Goal: Navigation & Orientation: Find specific page/section

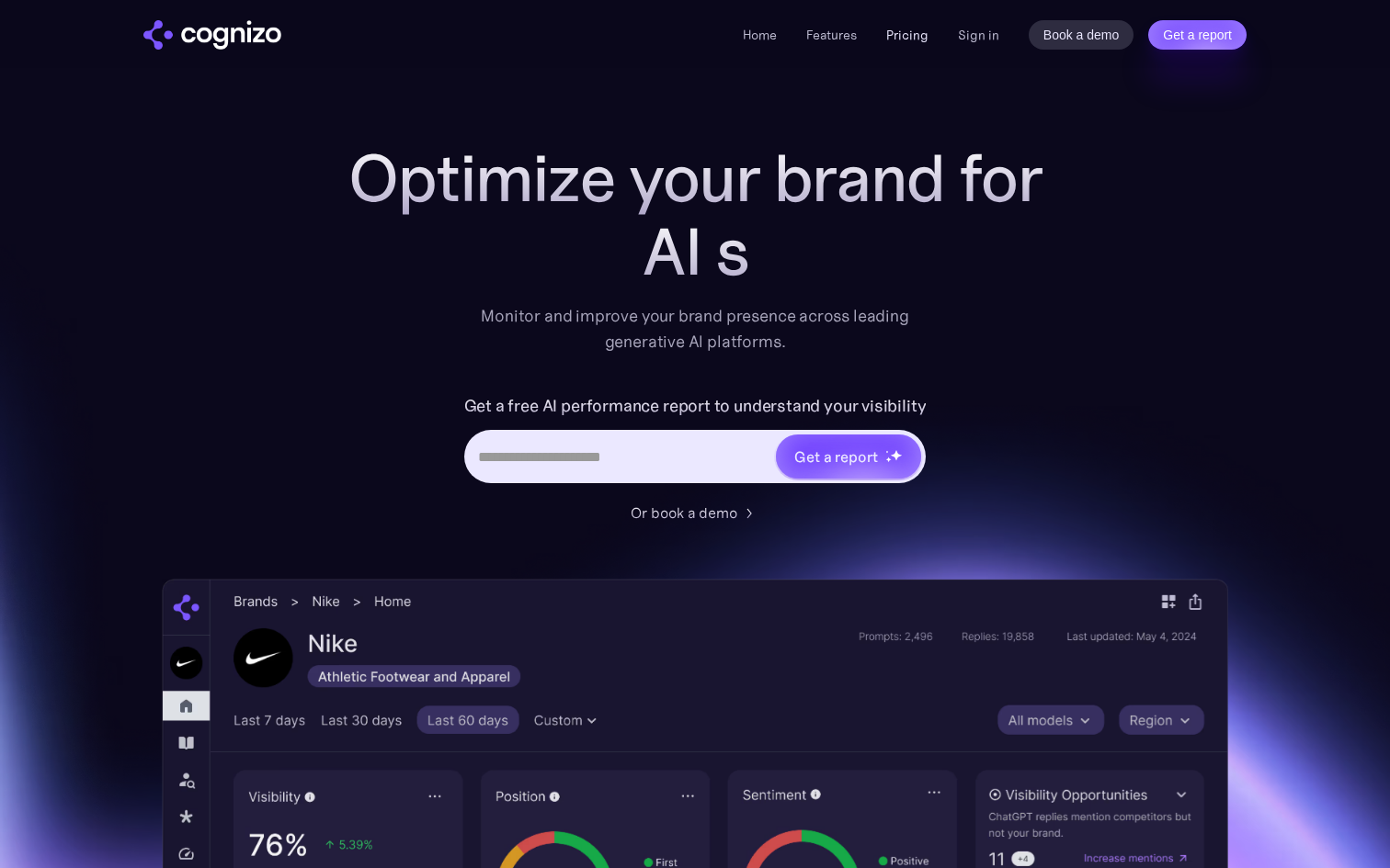
click at [906, 37] on link "Pricing" at bounding box center [906, 35] width 42 height 17
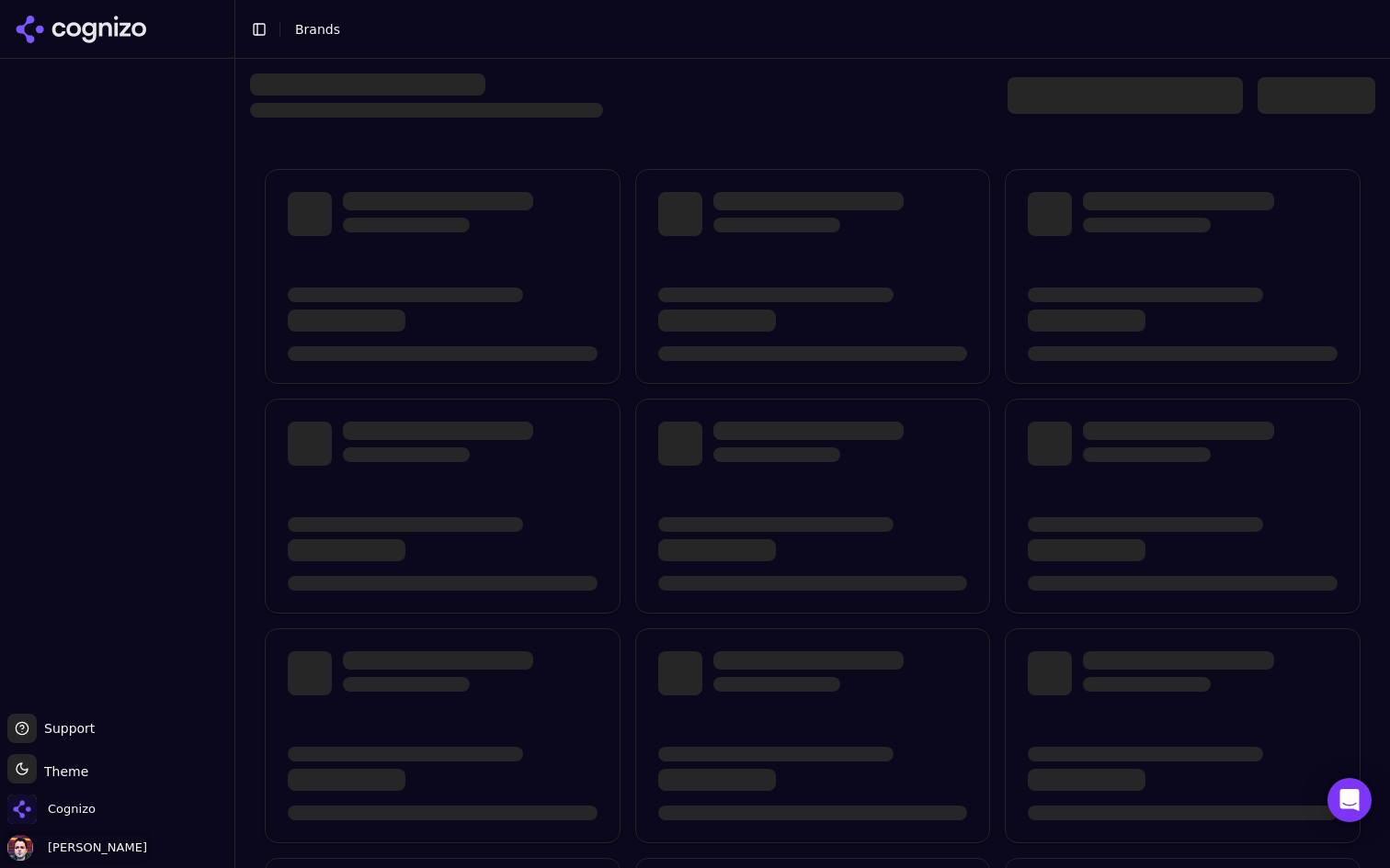
click at [40, 846] on span "Deniz Ozcan" at bounding box center [93, 848] width 106 height 17
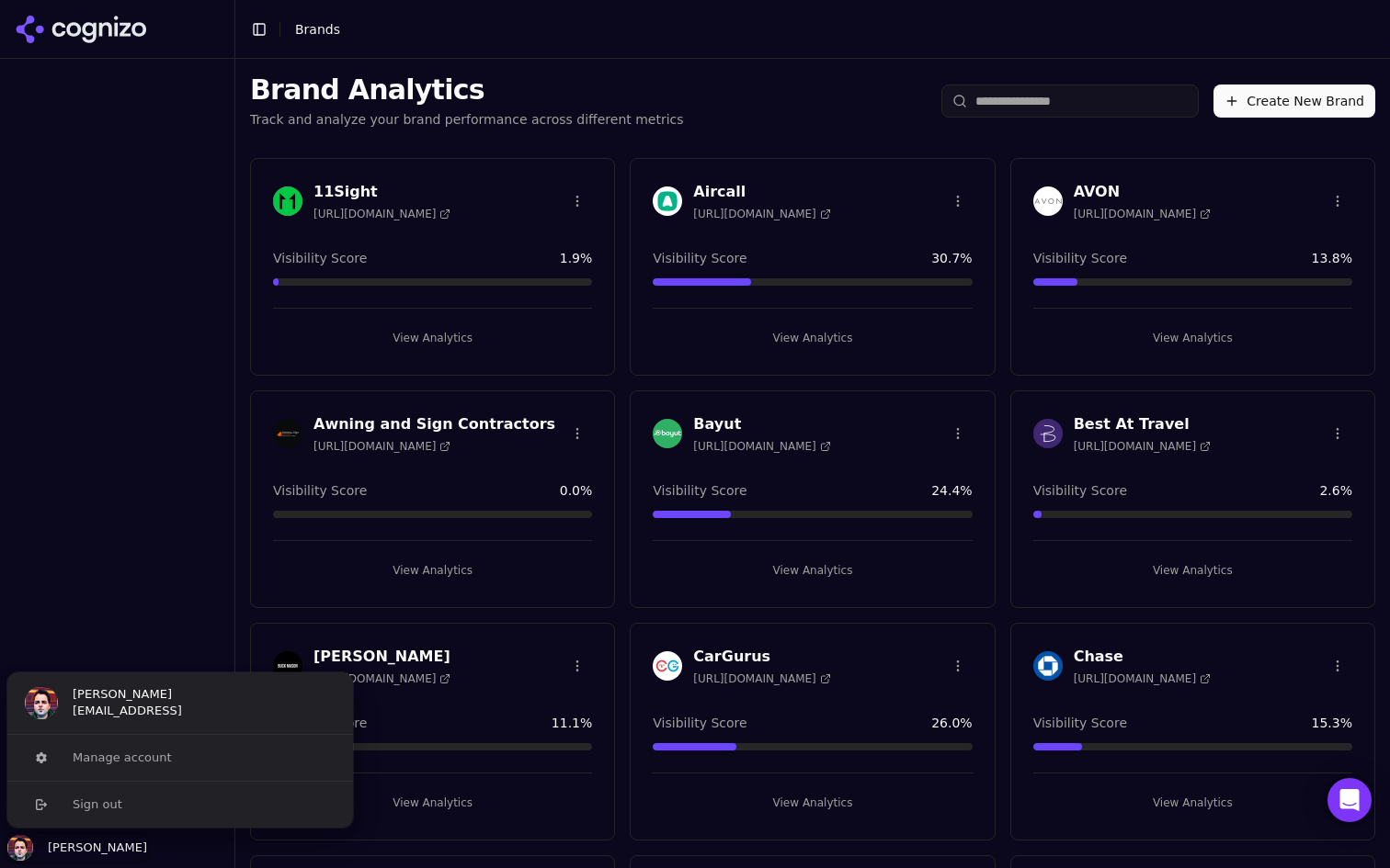
click at [40, 846] on span "Deniz Ozcan" at bounding box center [93, 848] width 106 height 17
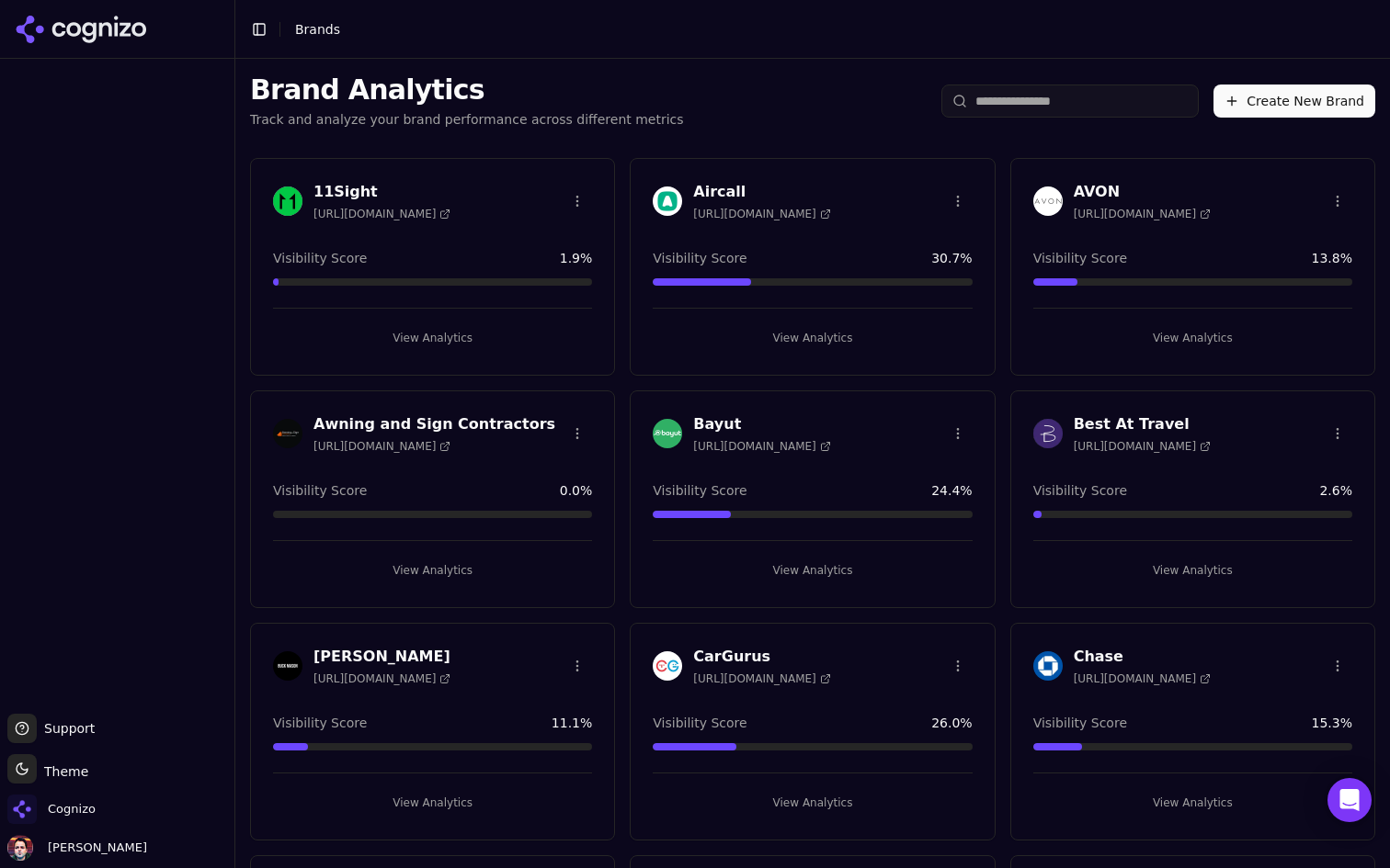
click at [781, 331] on button "View Analytics" at bounding box center [812, 339] width 319 height 30
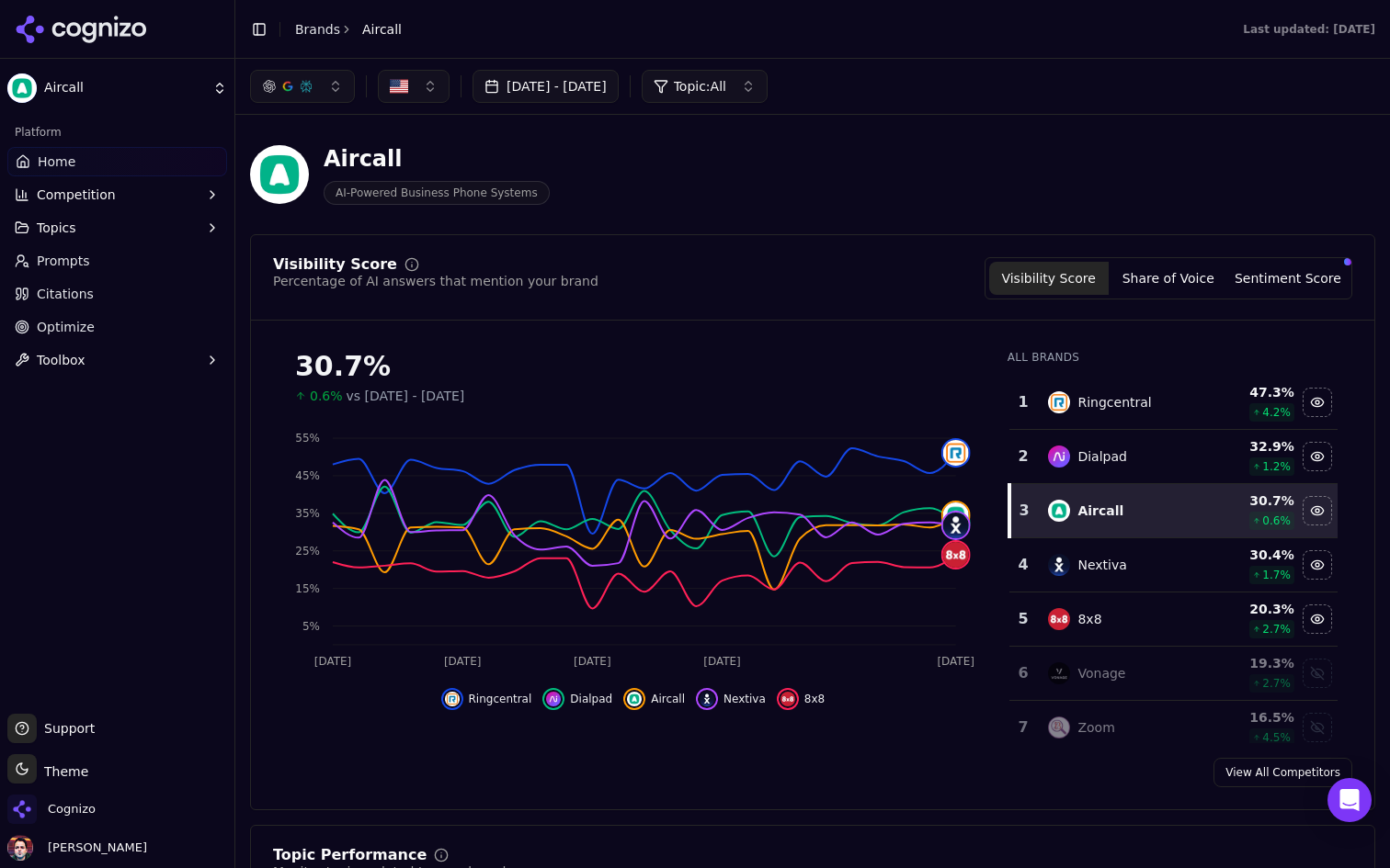
click at [152, 288] on link "Citations" at bounding box center [117, 294] width 219 height 30
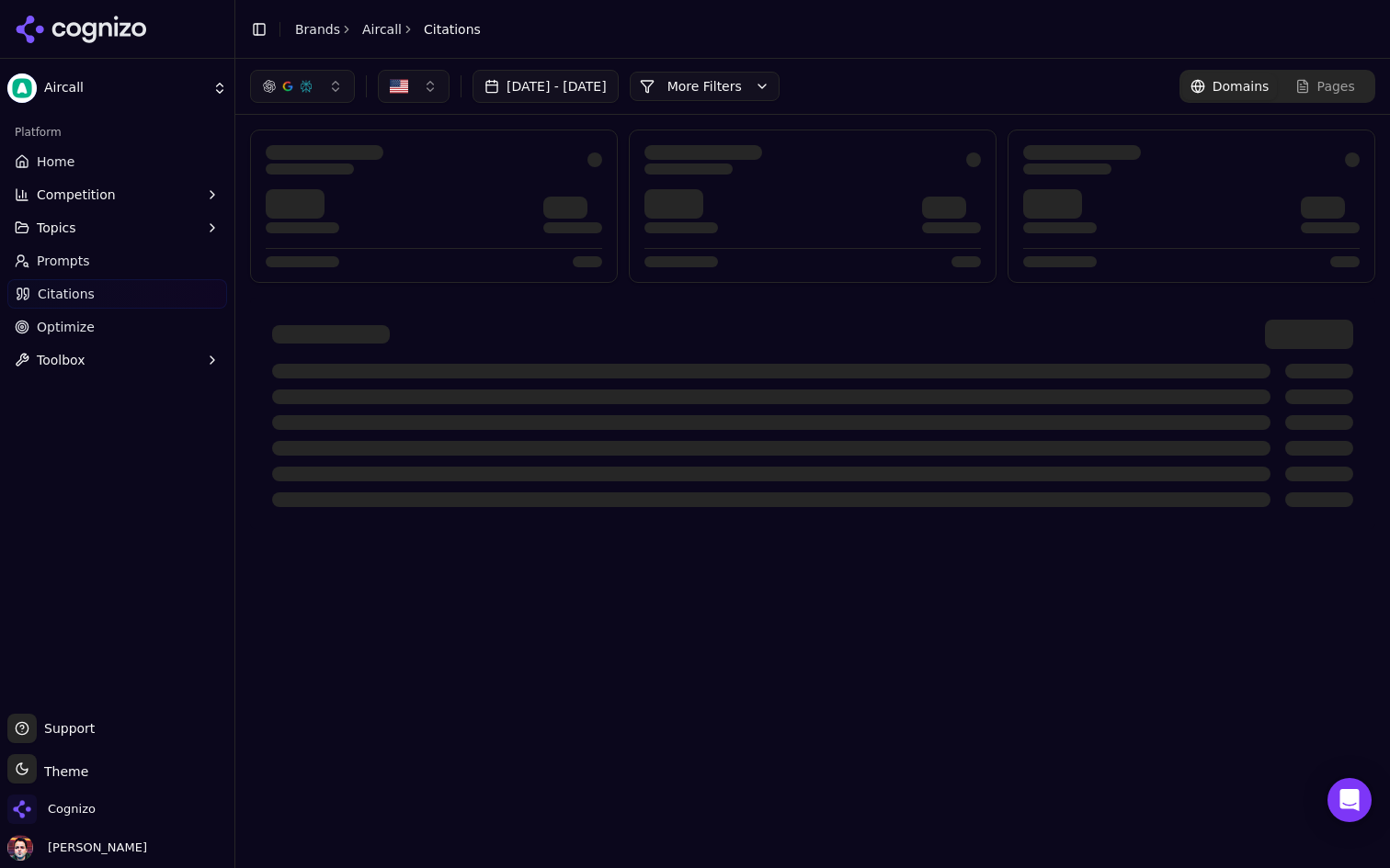
click at [116, 148] on link "Home" at bounding box center [117, 162] width 219 height 30
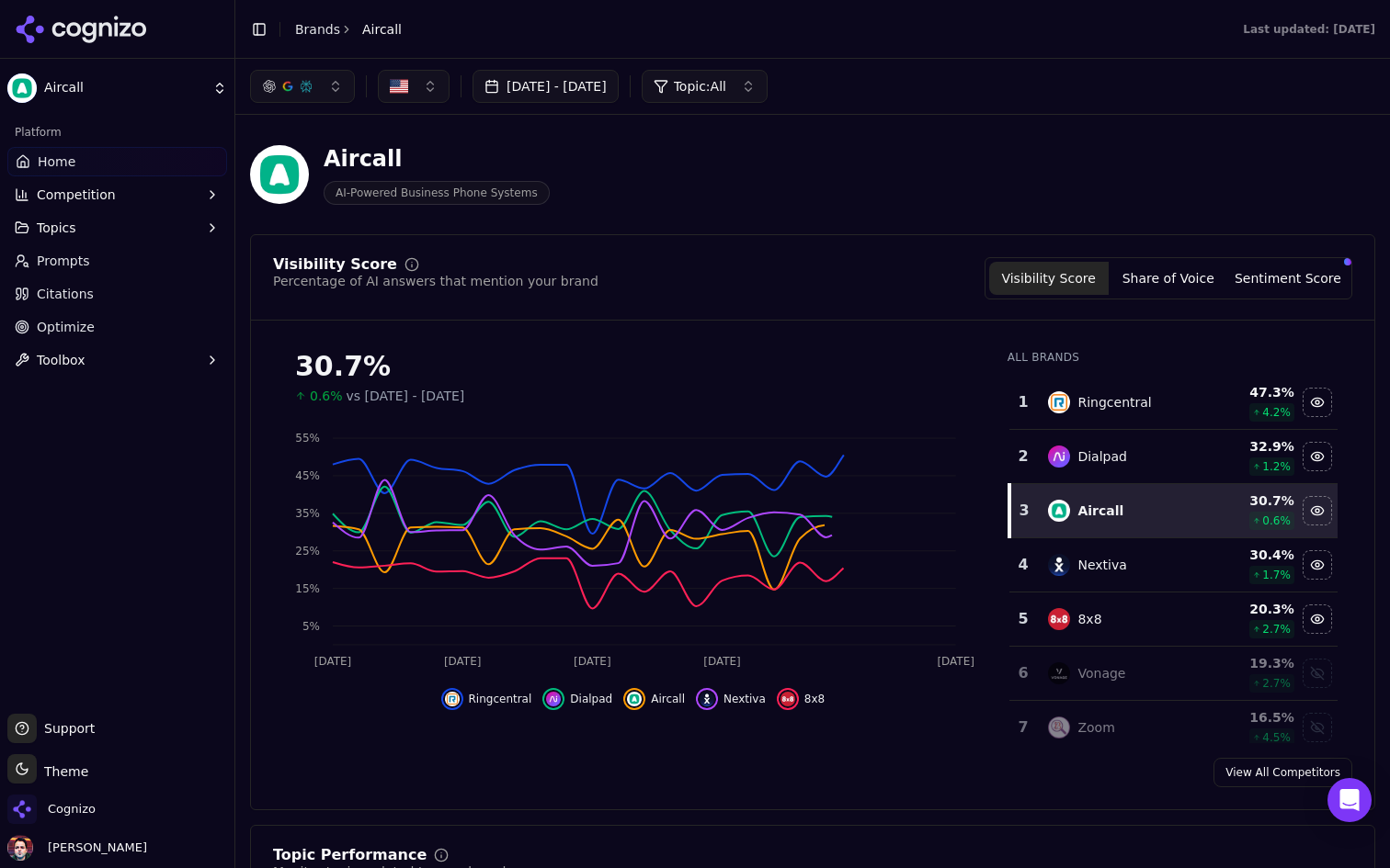
click at [133, 299] on link "Citations" at bounding box center [117, 294] width 219 height 30
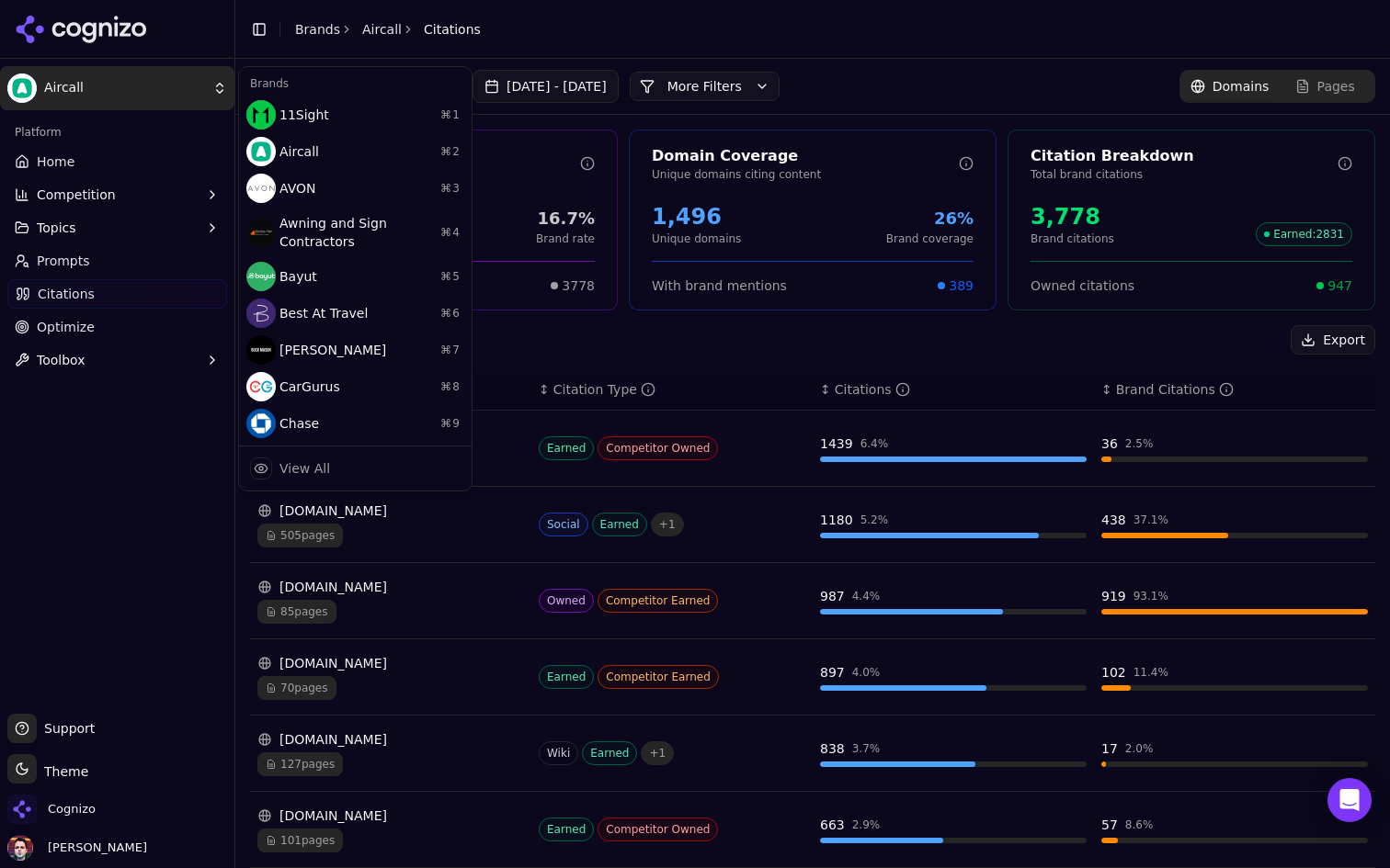
click at [96, 101] on html "Aircall Platform Home Competition Topics Prompts Citations Optimize Toolbox Sup…" at bounding box center [695, 434] width 1390 height 868
click at [376, 184] on div "AVON ⌘ 3" at bounding box center [355, 188] width 225 height 36
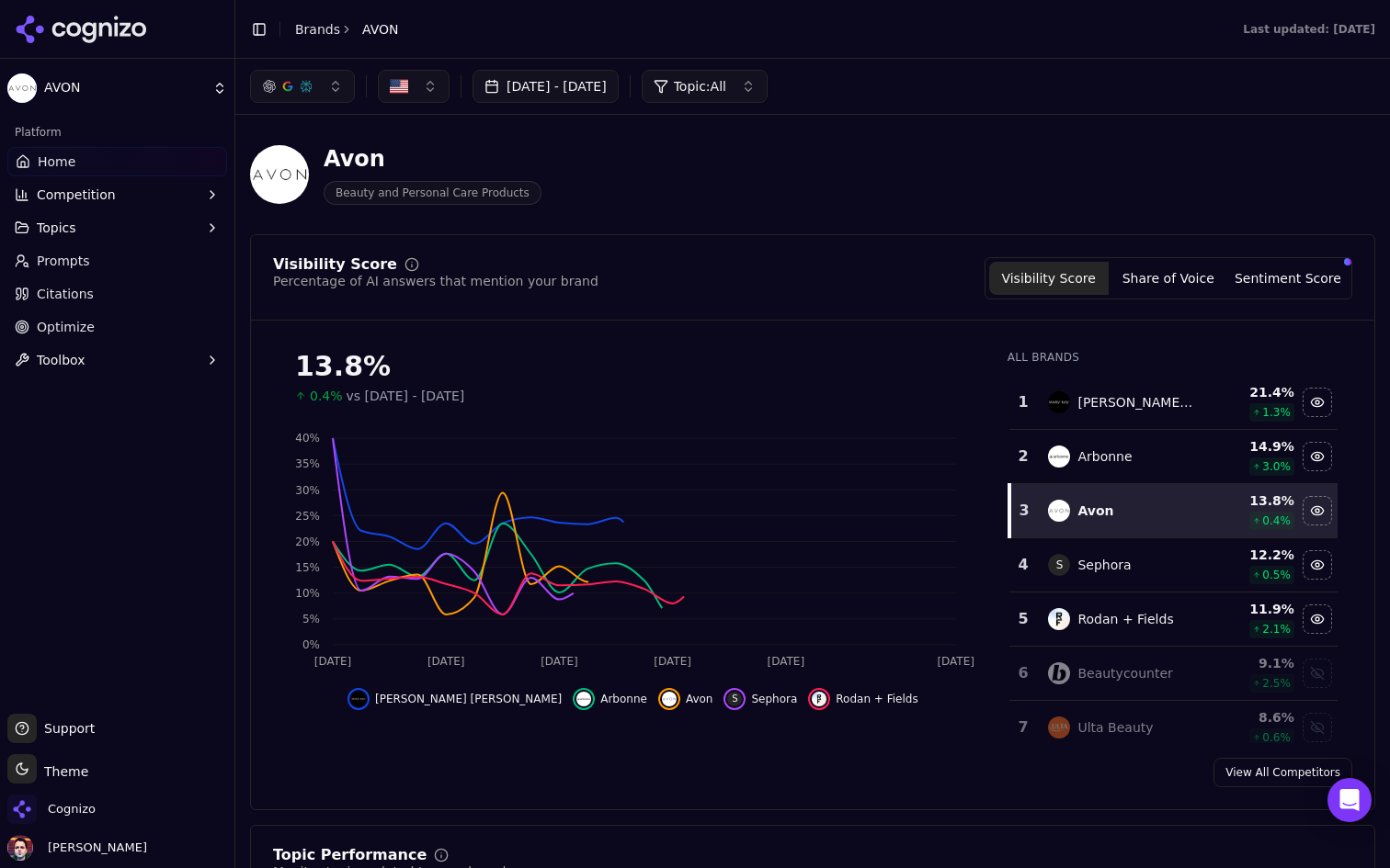
click at [110, 294] on link "Citations" at bounding box center [117, 294] width 219 height 30
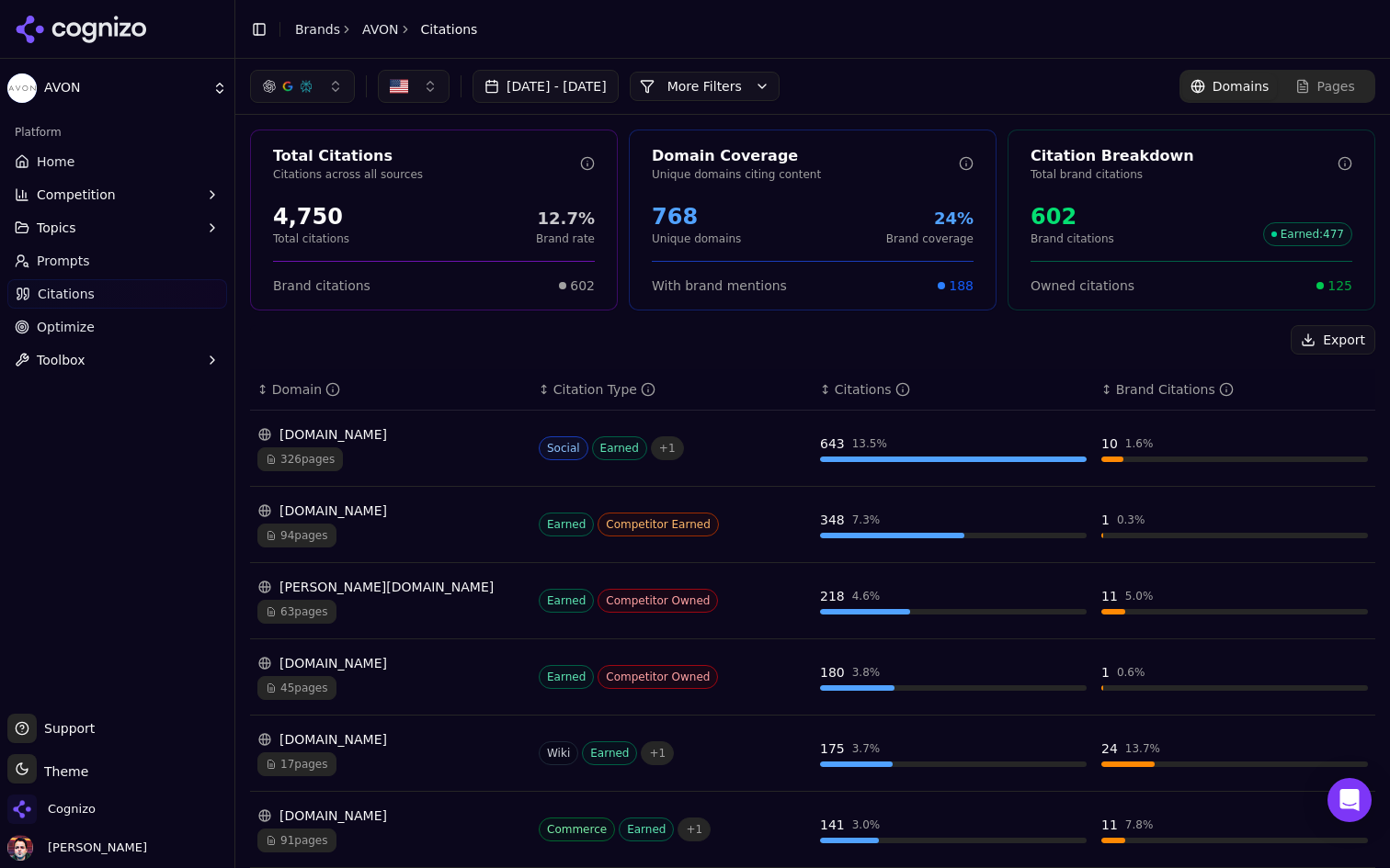
click at [89, 268] on link "Prompts" at bounding box center [117, 261] width 219 height 30
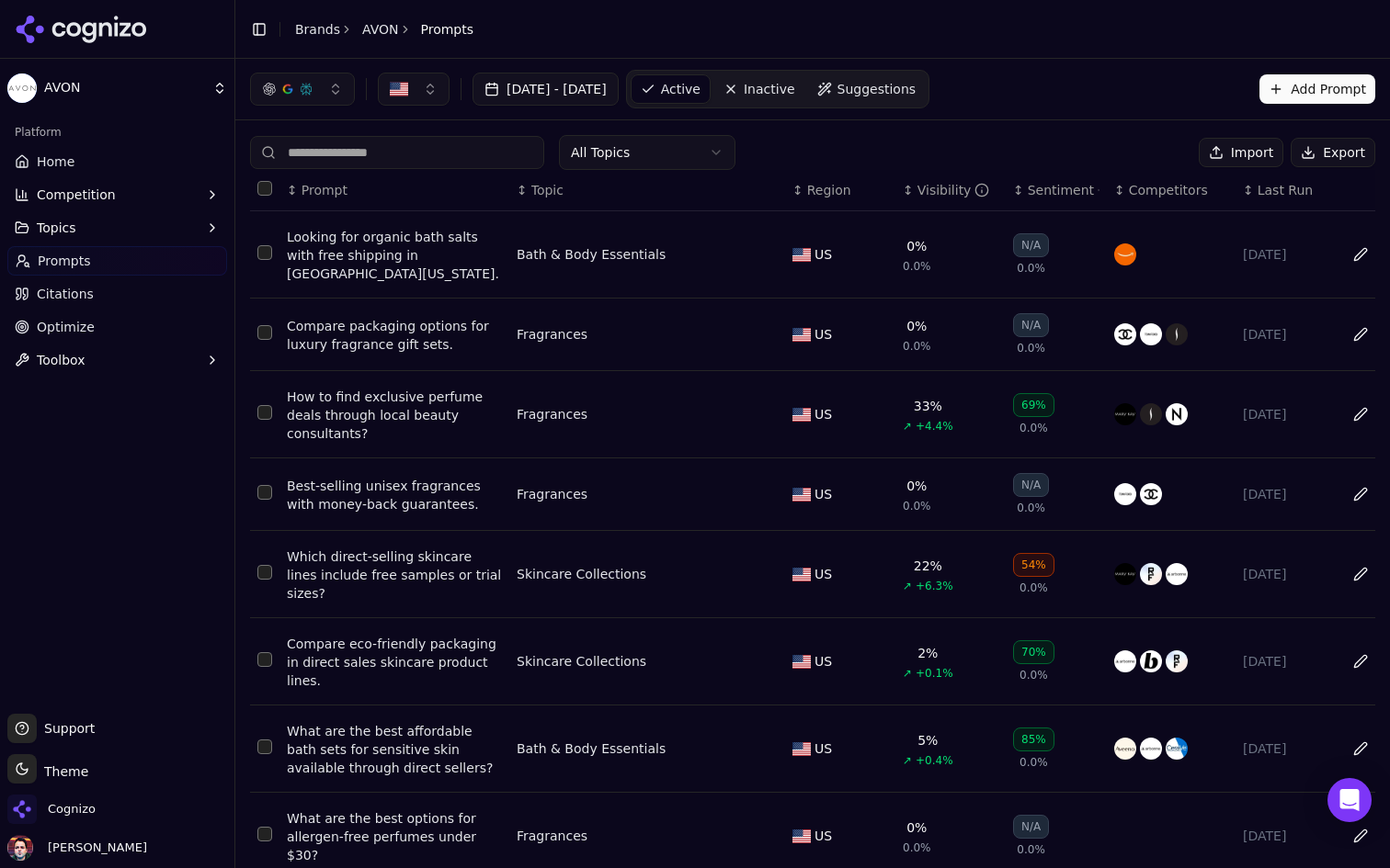
click at [143, 299] on link "Citations" at bounding box center [117, 294] width 219 height 30
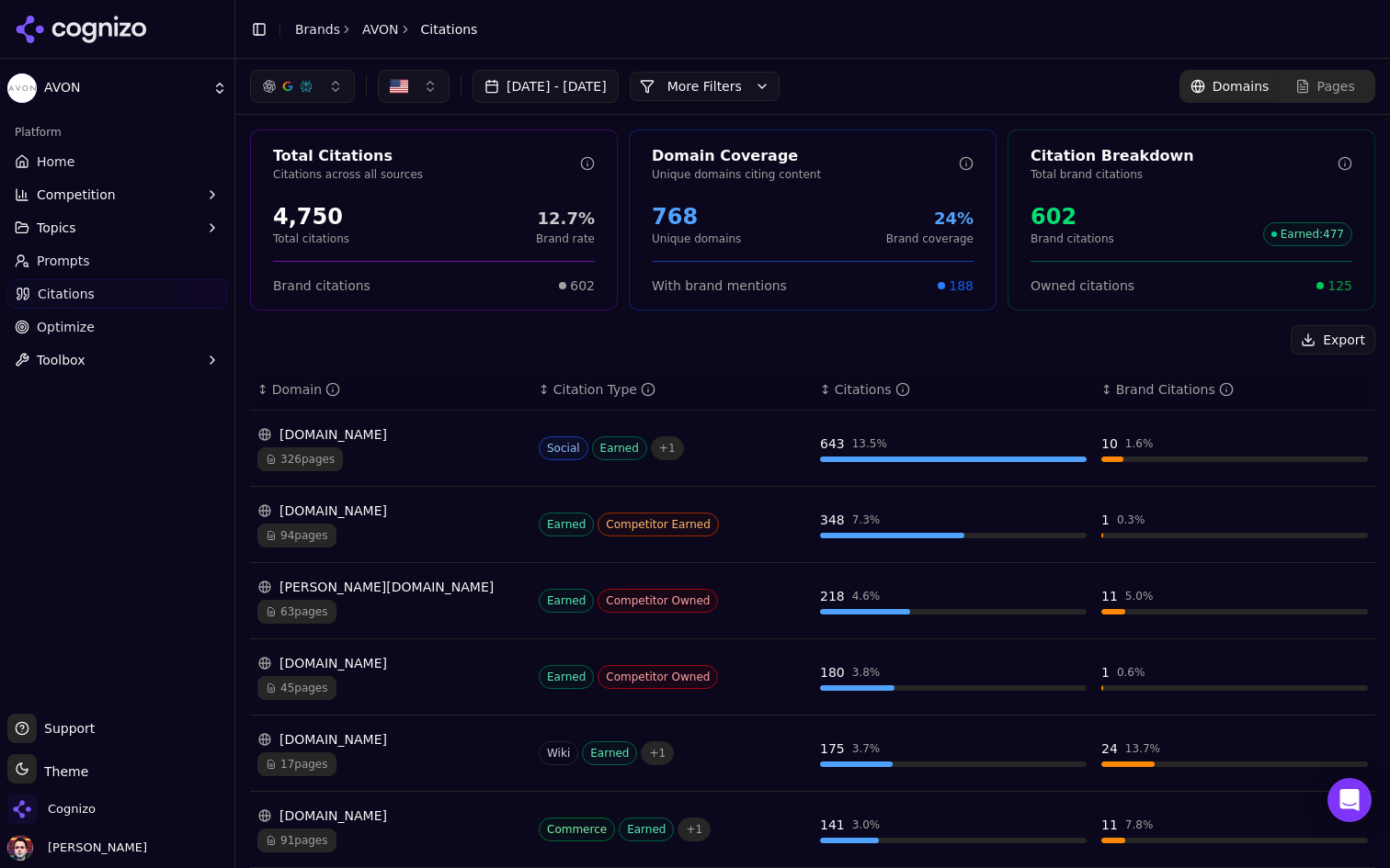
click at [144, 97] on html "AVON Platform Home Competition Topics Prompts Citations Optimize Toolbox Suppor…" at bounding box center [695, 434] width 1390 height 868
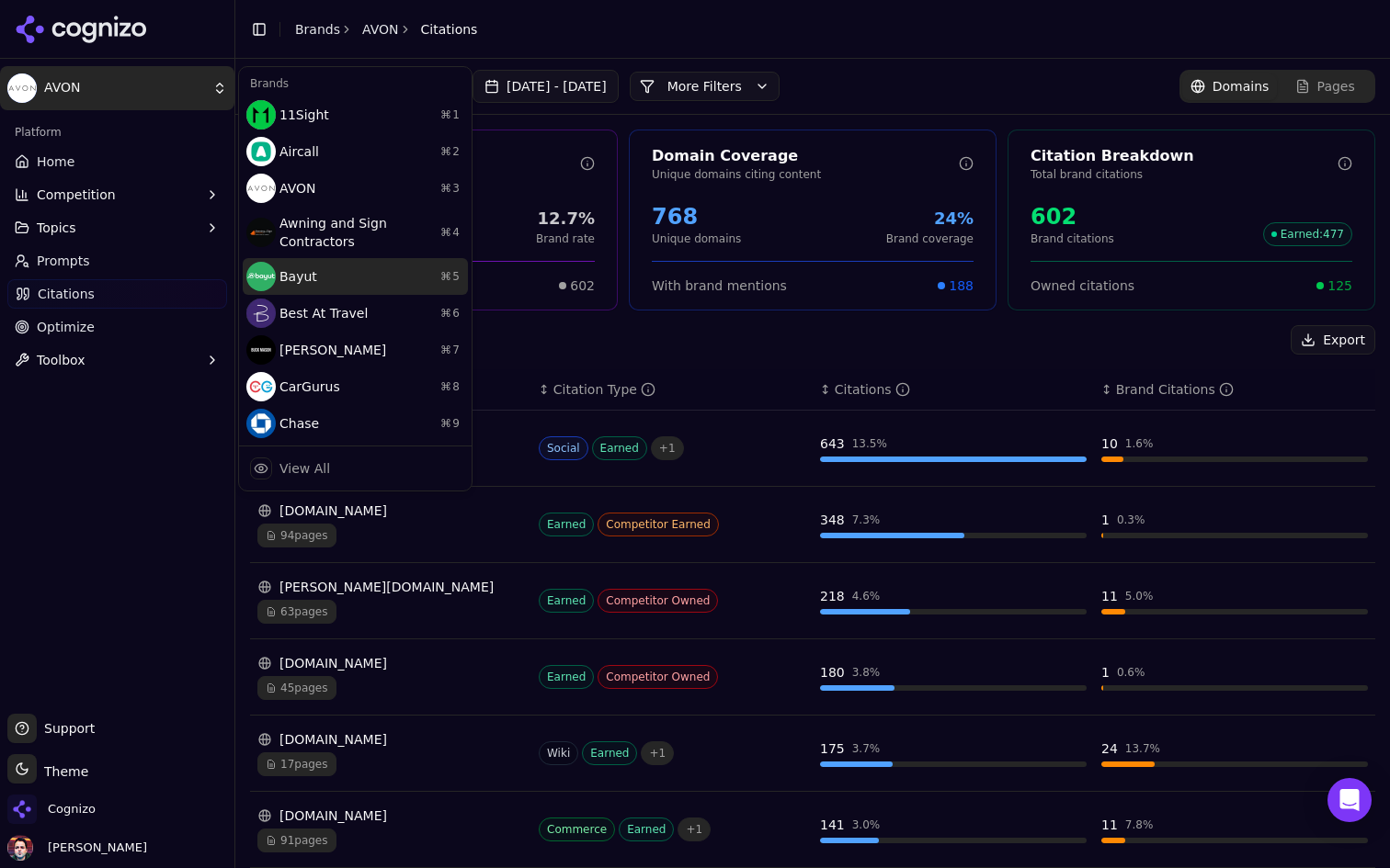
click at [348, 273] on div "Bayut ⌘ 5" at bounding box center [355, 276] width 225 height 36
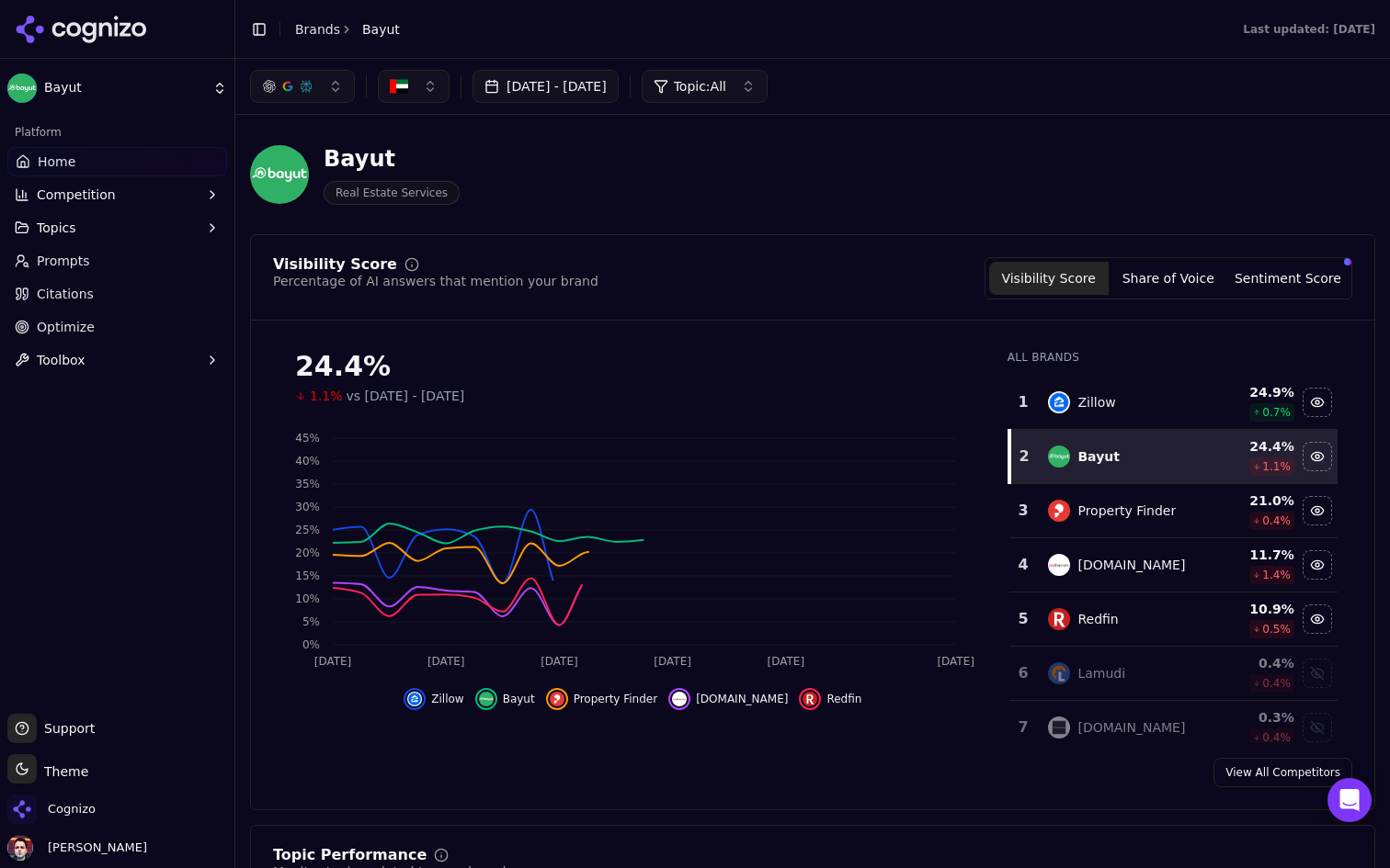
click at [118, 293] on link "Citations" at bounding box center [117, 294] width 219 height 30
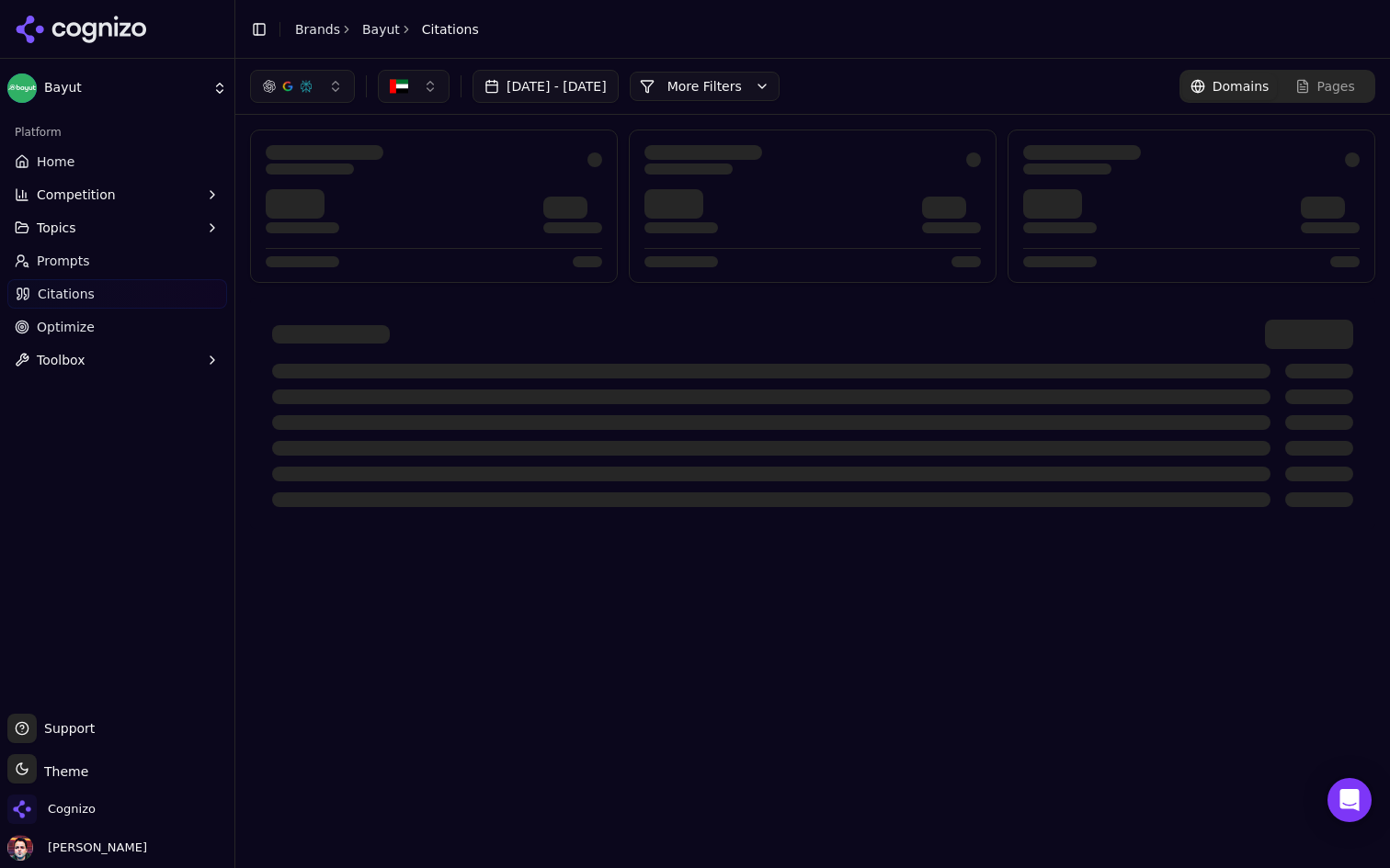
click at [160, 82] on html "Bayut Platform Home Competition Topics Prompts Citations Optimize Toolbox Suppo…" at bounding box center [695, 434] width 1390 height 868
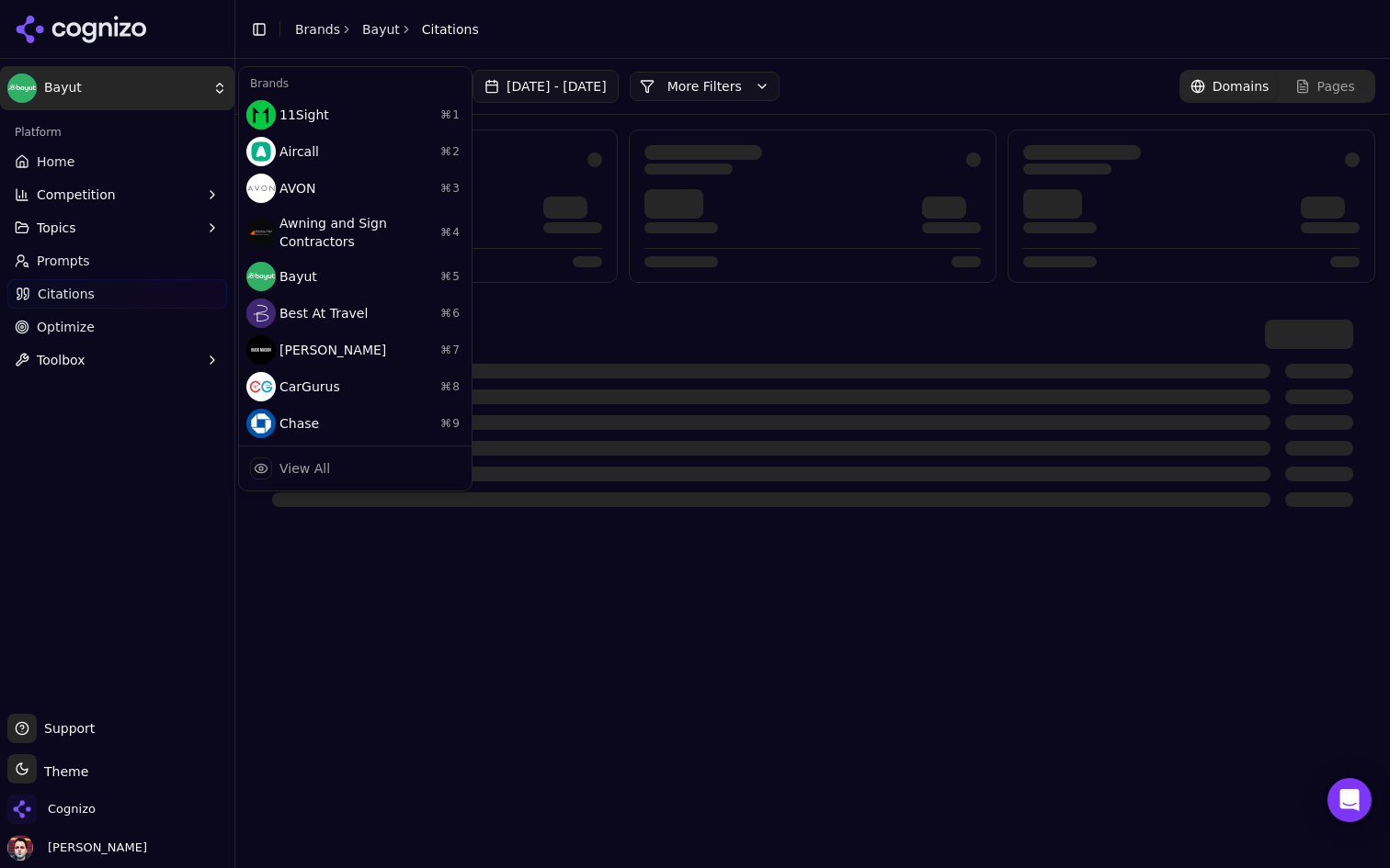
click at [160, 82] on html "Bayut Platform Home Competition Topics Prompts Citations Optimize Toolbox Suppo…" at bounding box center [695, 434] width 1390 height 868
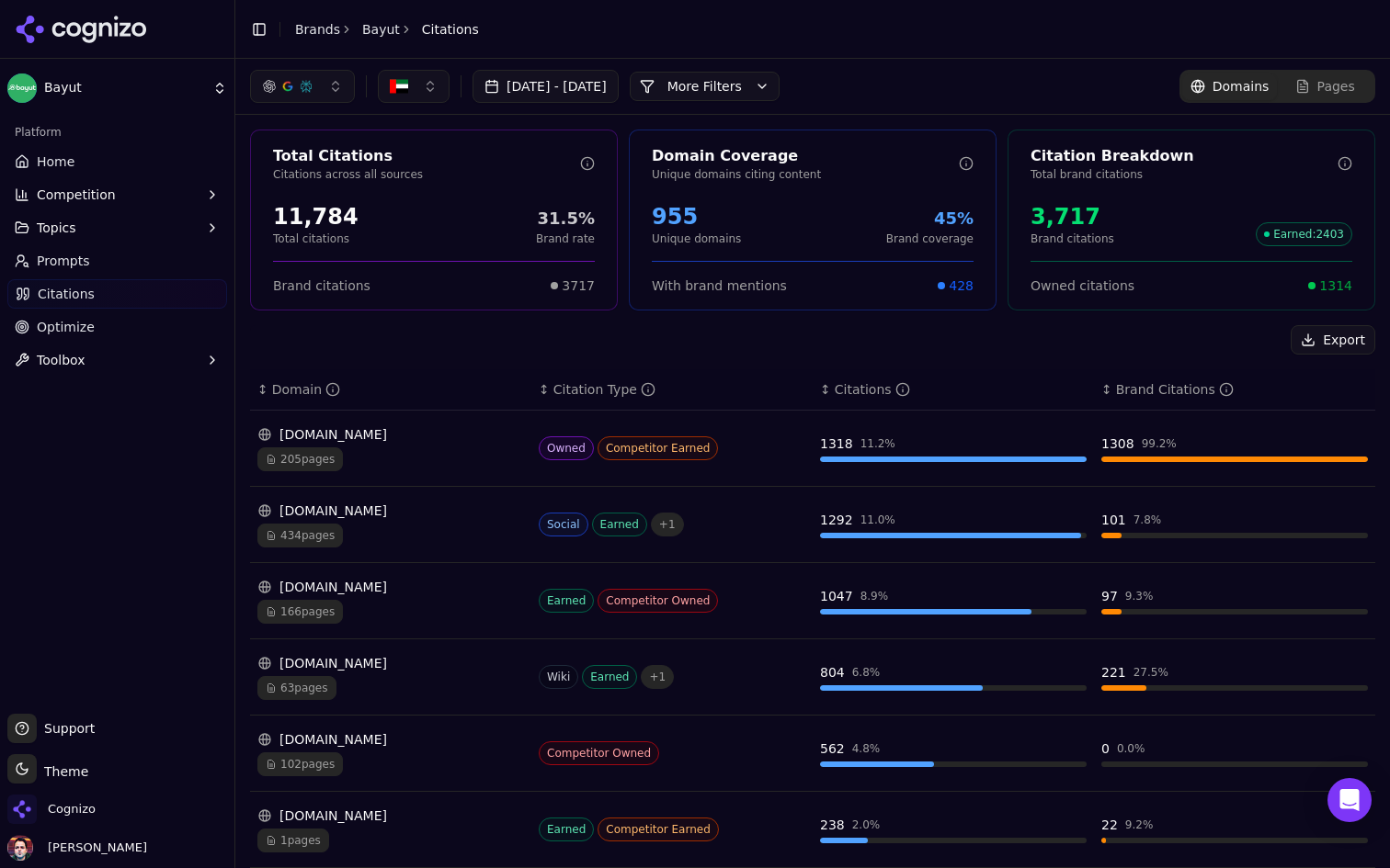
click at [174, 84] on html "Bayut Platform Home Competition Topics Prompts Citations Optimize Toolbox Suppo…" at bounding box center [695, 434] width 1390 height 868
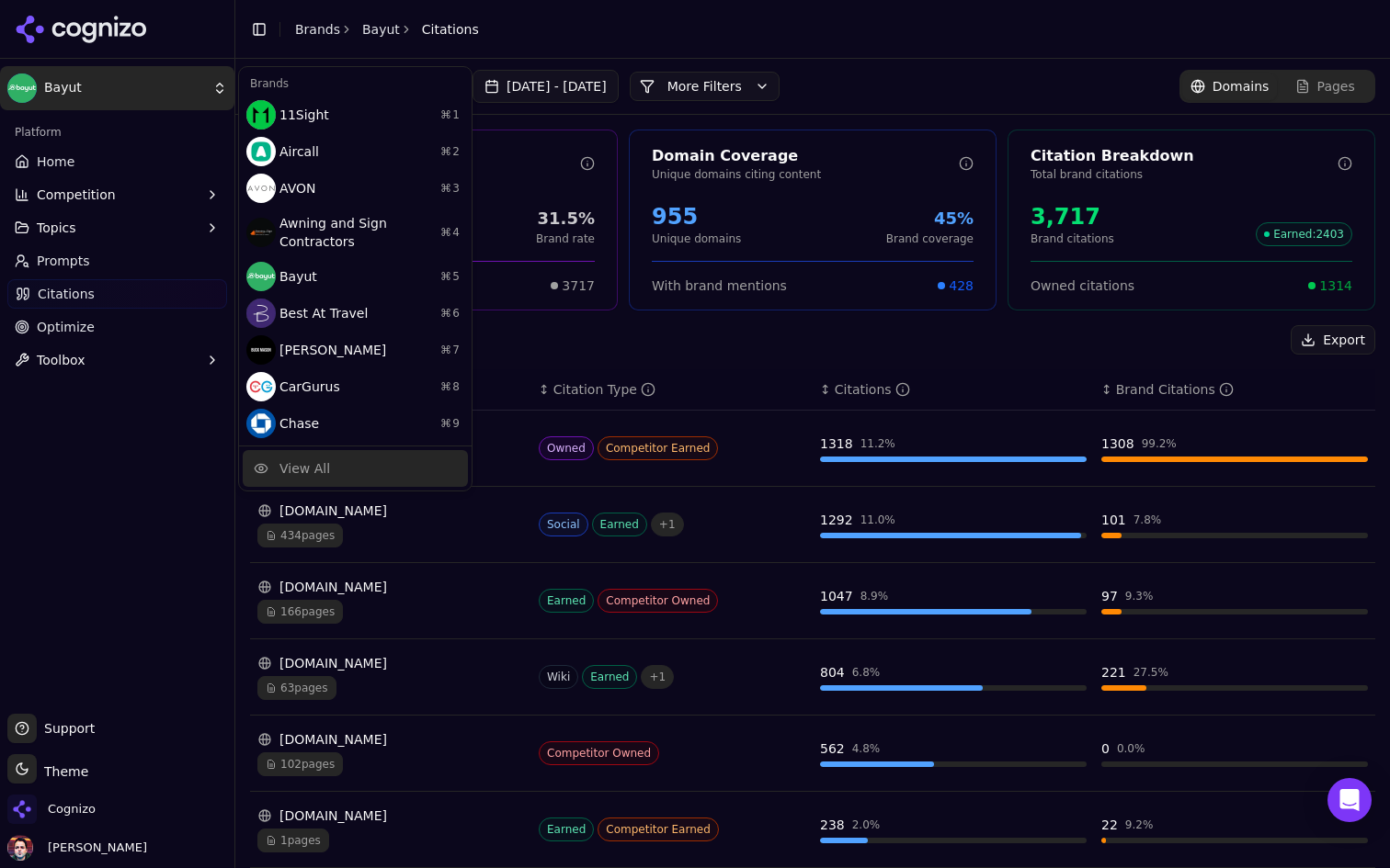
click at [386, 465] on div "View All" at bounding box center [355, 468] width 225 height 36
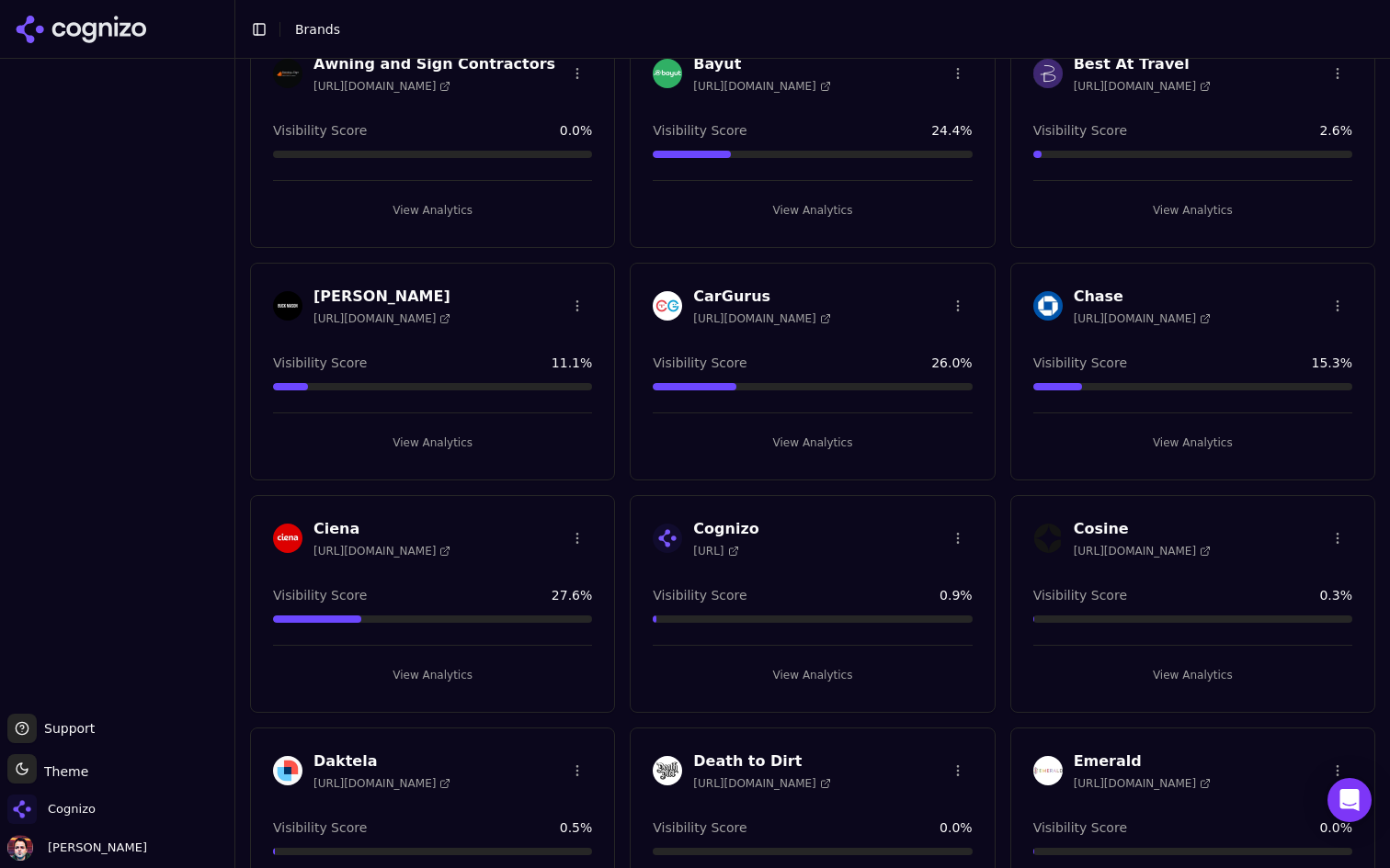
scroll to position [358, 0]
click at [1126, 461] on div "Chase https://chase.com Visibility Score 15.3 % View Analytics" at bounding box center [1192, 373] width 365 height 217
click at [1126, 443] on button "View Analytics" at bounding box center [1193, 445] width 319 height 30
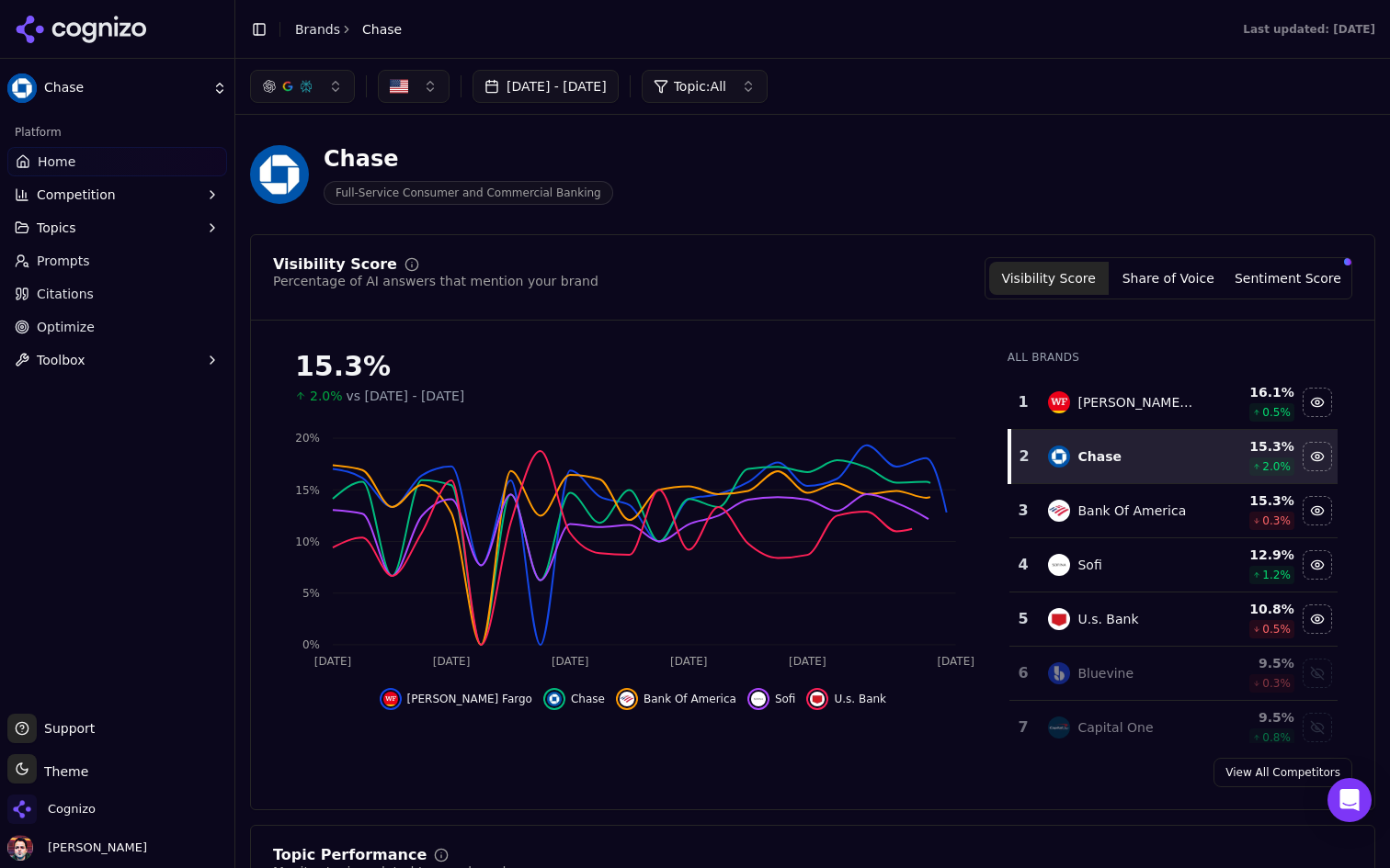
click at [83, 285] on span "Citations" at bounding box center [64, 294] width 57 height 19
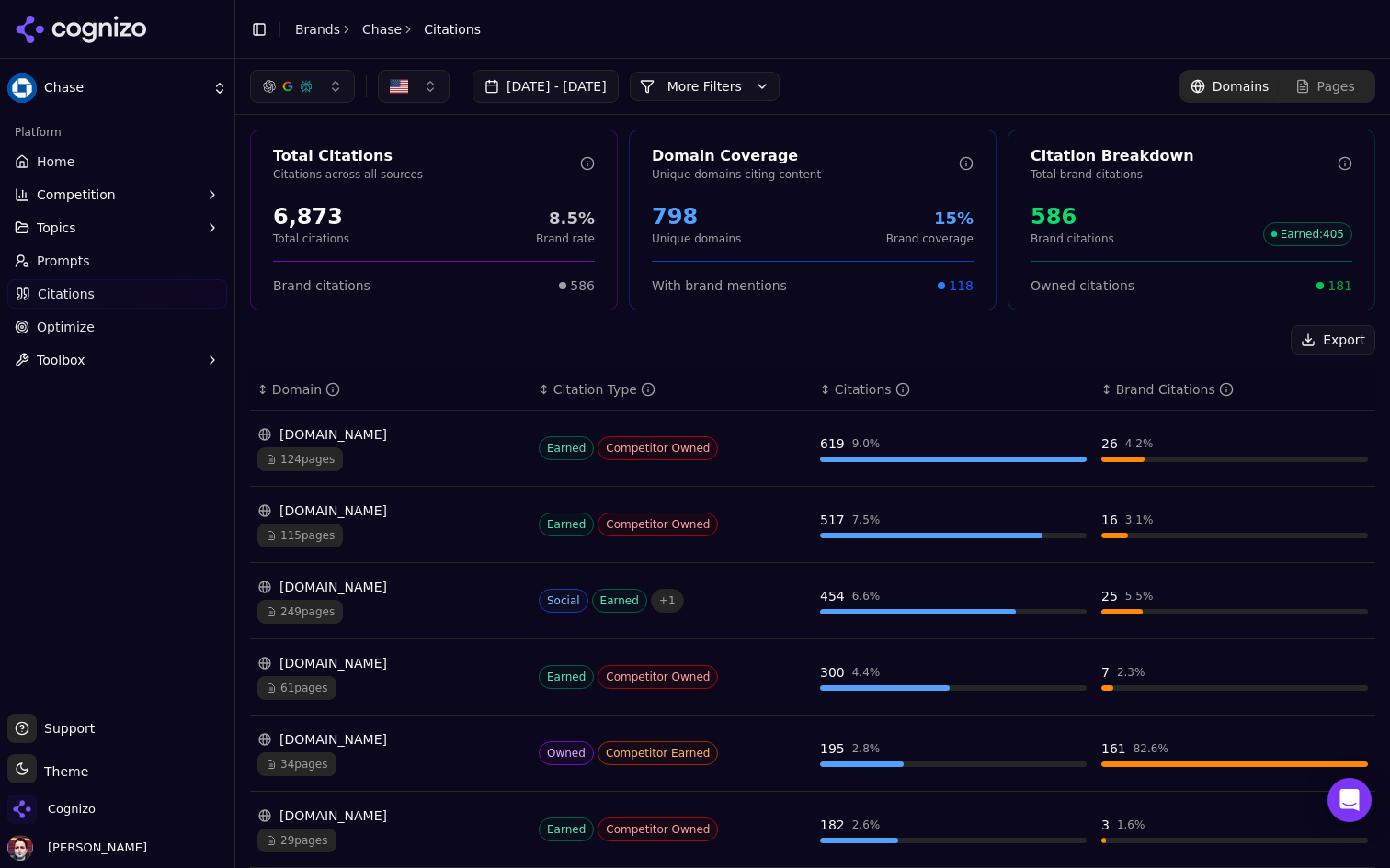
click at [199, 330] on link "Optimize" at bounding box center [117, 328] width 219 height 30
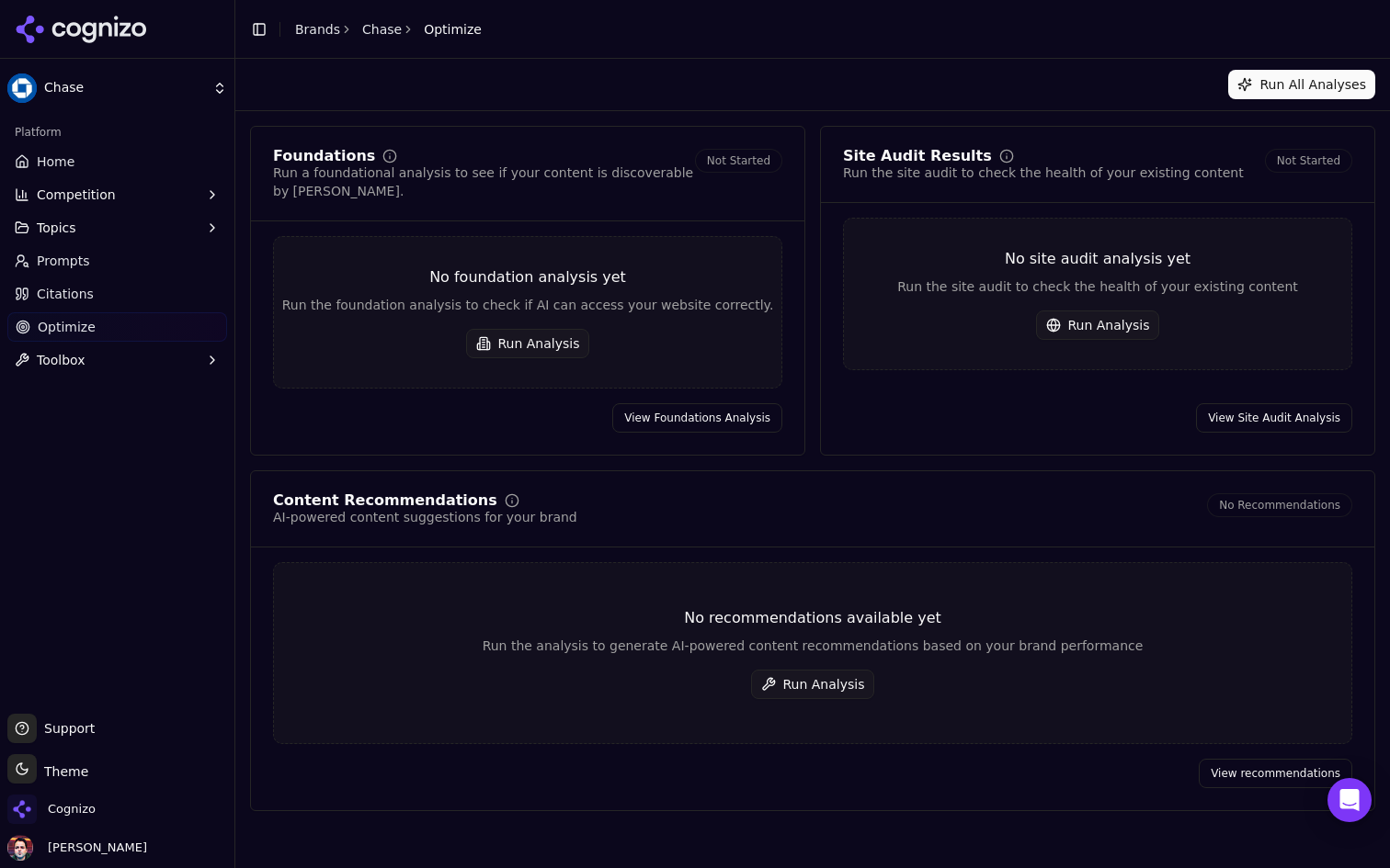
click at [165, 160] on link "Home" at bounding box center [117, 162] width 219 height 30
